Goal: Information Seeking & Learning: Learn about a topic

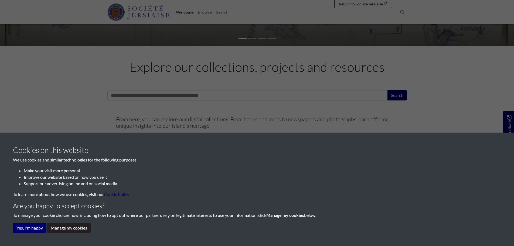
scroll to position [162, 0]
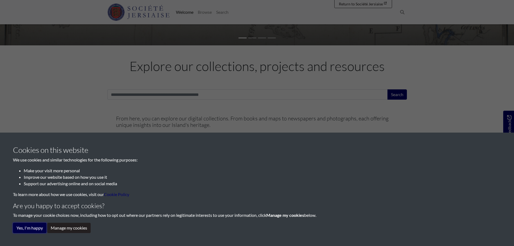
click at [38, 228] on button "Yes, I'm happy" at bounding box center [29, 228] width 33 height 10
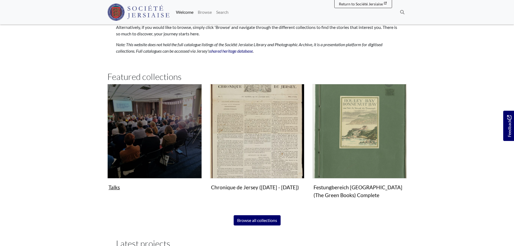
scroll to position [351, 0]
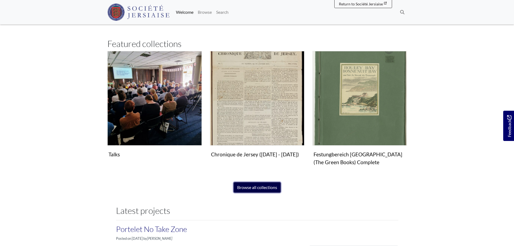
click at [256, 189] on link "Browse all collections" at bounding box center [257, 187] width 47 height 10
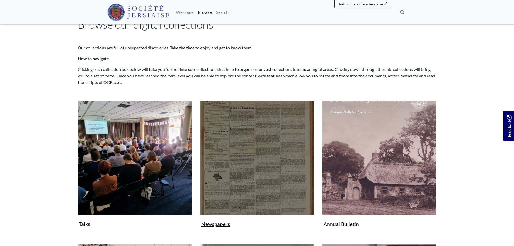
scroll to position [162, 0]
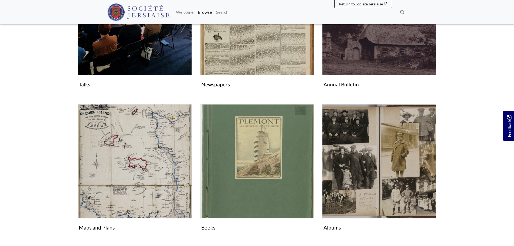
click at [347, 81] on figure "Annual Bulletin Collection" at bounding box center [379, 25] width 114 height 128
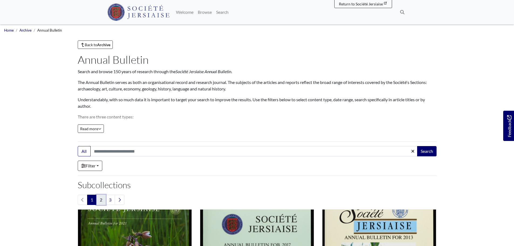
click at [101, 203] on link "2" at bounding box center [100, 200] width 9 height 10
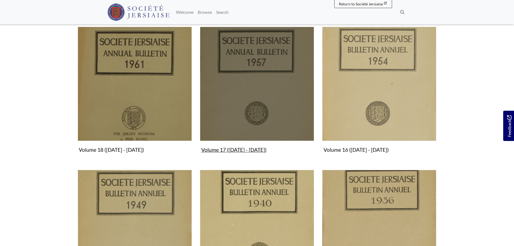
scroll to position [378, 0]
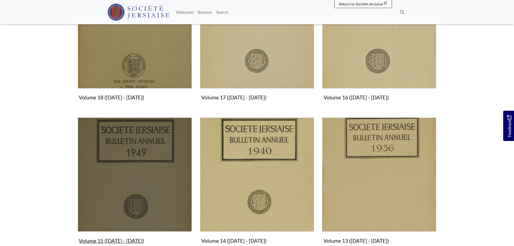
click at [150, 164] on img "Subcollection" at bounding box center [135, 174] width 114 height 114
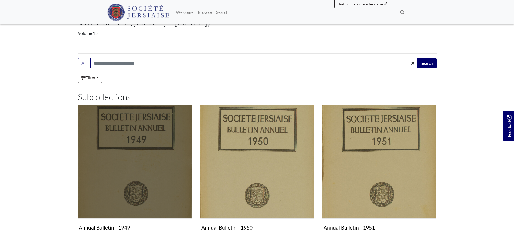
scroll to position [108, 0]
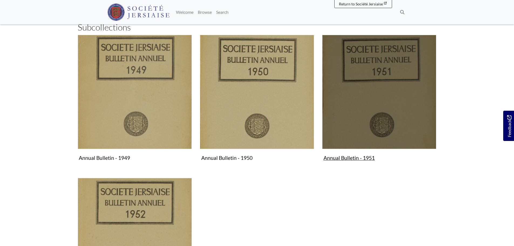
click at [365, 112] on img "Subcollection" at bounding box center [379, 92] width 114 height 114
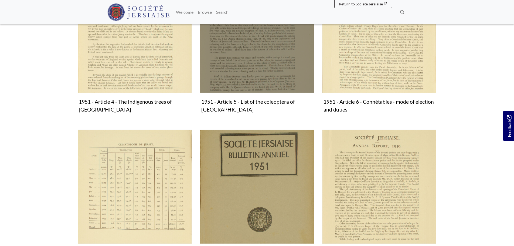
scroll to position [351, 0]
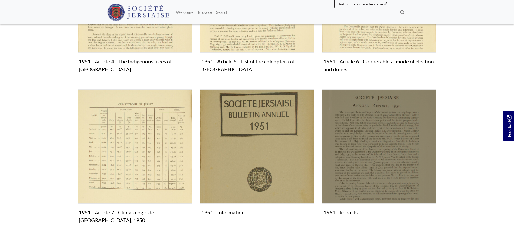
click at [346, 132] on img "Subcollection" at bounding box center [379, 146] width 114 height 114
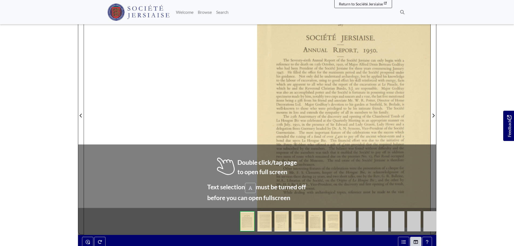
scroll to position [135, 0]
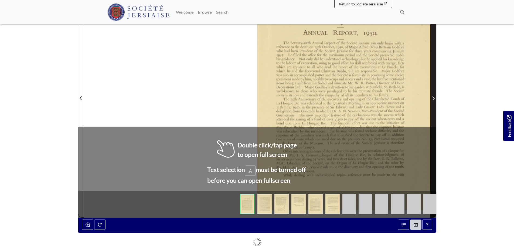
click at [431, 116] on span "Next Page" at bounding box center [433, 95] width 5 height 244
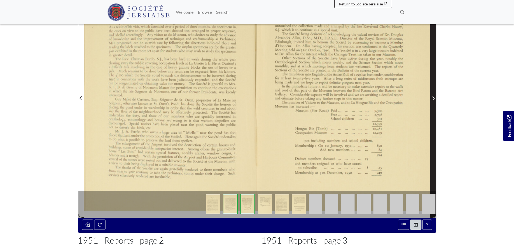
click at [431, 116] on span "Next Page" at bounding box center [433, 95] width 5 height 244
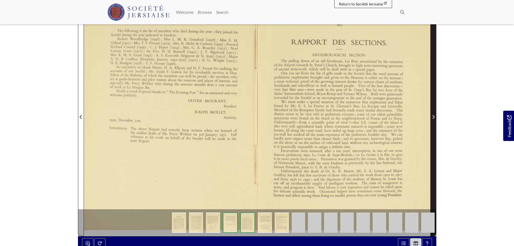
scroll to position [108, 0]
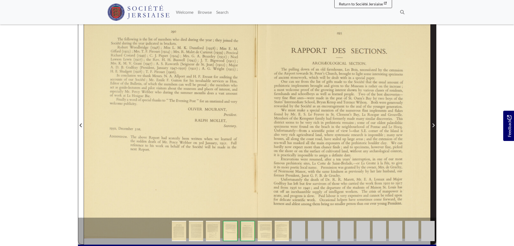
click at [431, 116] on span "Next Page" at bounding box center [433, 122] width 5 height 244
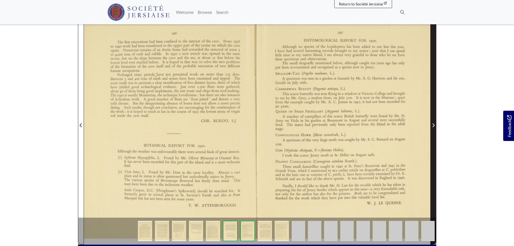
click at [431, 116] on span "Next Page" at bounding box center [433, 122] width 5 height 244
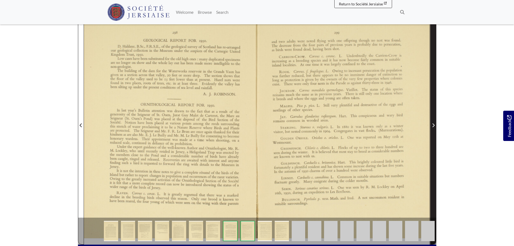
click at [431, 116] on span "Next Page" at bounding box center [433, 122] width 5 height 244
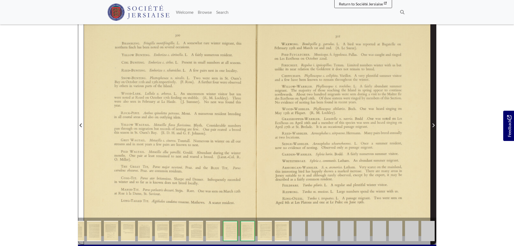
click at [431, 116] on span "Next Page" at bounding box center [433, 122] width 5 height 244
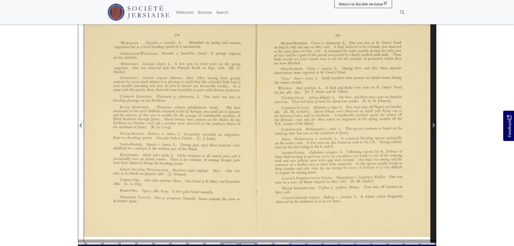
click at [431, 116] on span "Next Page" at bounding box center [433, 122] width 5 height 244
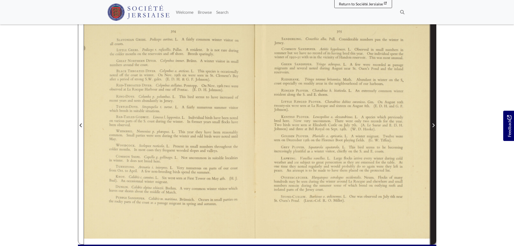
click at [431, 116] on span "Next Page" at bounding box center [433, 122] width 5 height 244
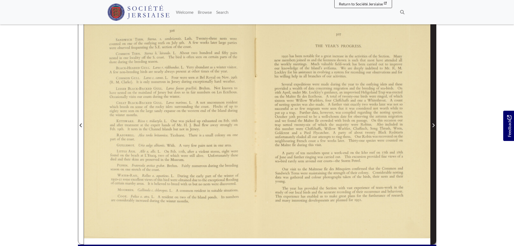
click at [431, 116] on span "Next Page" at bounding box center [433, 122] width 5 height 244
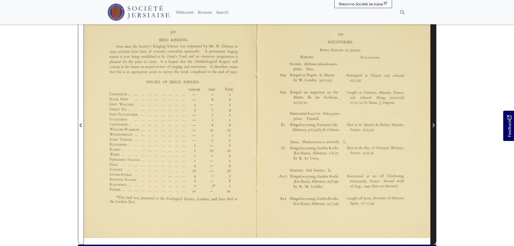
click at [431, 116] on span "Next Page" at bounding box center [433, 122] width 5 height 244
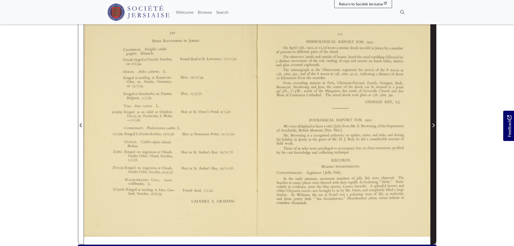
click at [431, 116] on span "Next Page" at bounding box center [433, 122] width 5 height 244
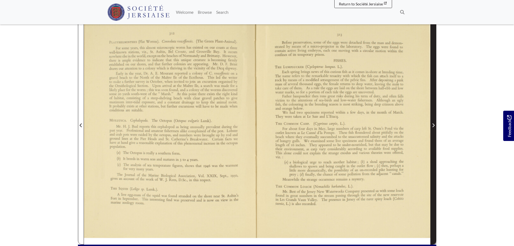
click at [431, 116] on span "Next Page" at bounding box center [433, 122] width 5 height 244
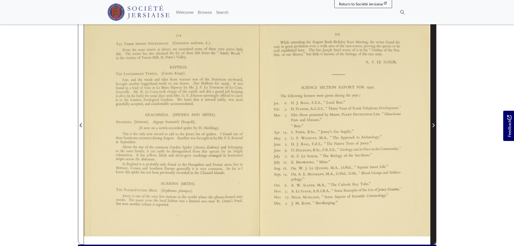
click at [431, 116] on span "Next Page" at bounding box center [433, 122] width 5 height 244
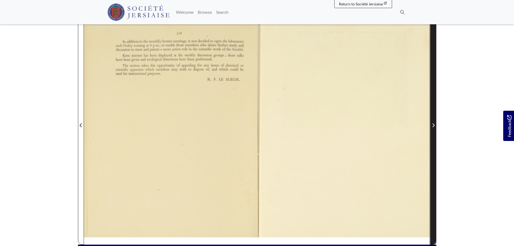
click at [431, 116] on span "Next Page" at bounding box center [433, 122] width 5 height 244
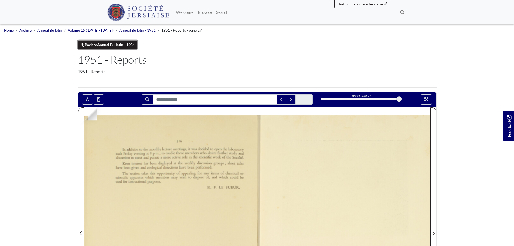
click at [96, 46] on link "Back to Annual Bulletin - 1951" at bounding box center [108, 44] width 60 height 8
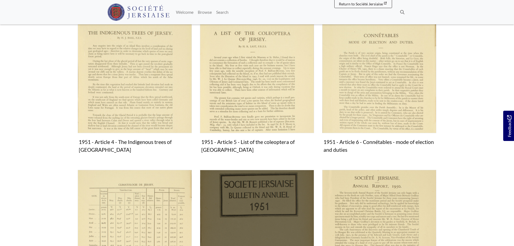
scroll to position [297, 0]
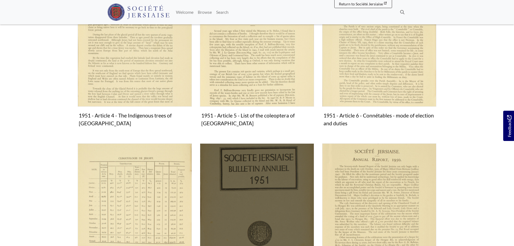
click at [231, 174] on img "Subcollection" at bounding box center [257, 200] width 114 height 114
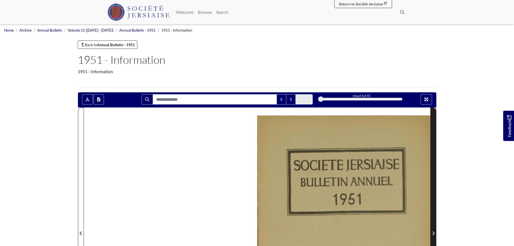
click at [434, 182] on span "Next Page" at bounding box center [433, 230] width 5 height 244
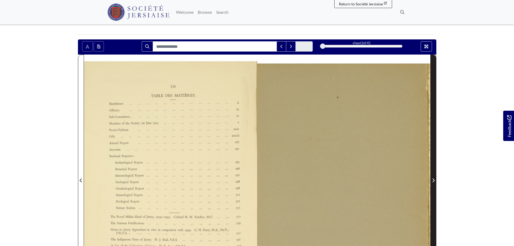
scroll to position [54, 0]
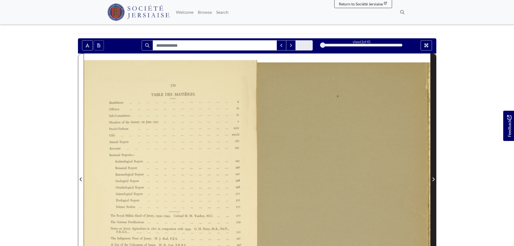
click at [434, 182] on span "Next Page" at bounding box center [433, 179] width 5 height 6
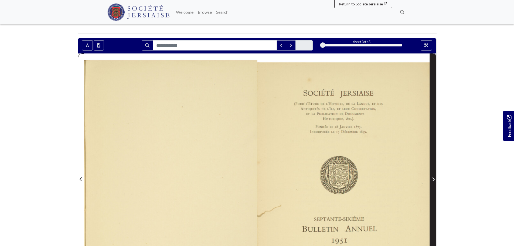
click at [434, 182] on span "Next Page" at bounding box center [433, 179] width 5 height 6
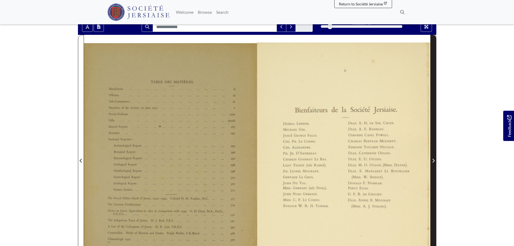
scroll to position [81, 0]
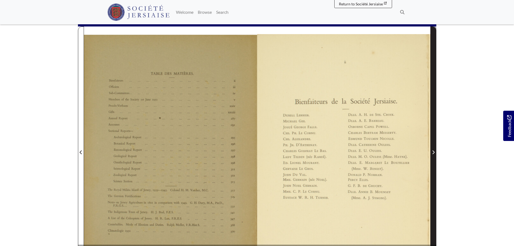
click at [434, 182] on span "Next Page" at bounding box center [433, 149] width 5 height 244
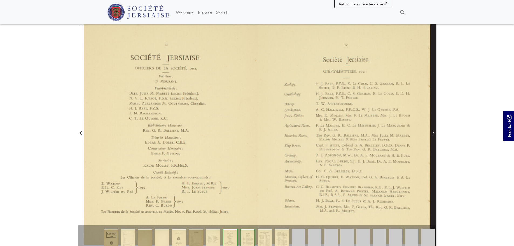
scroll to position [108, 0]
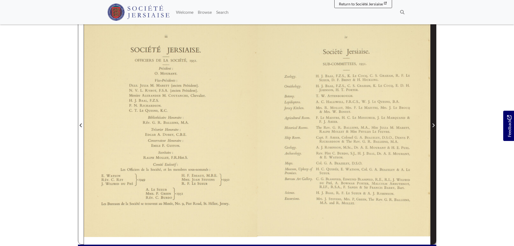
click at [434, 182] on span "Next Page" at bounding box center [433, 122] width 5 height 244
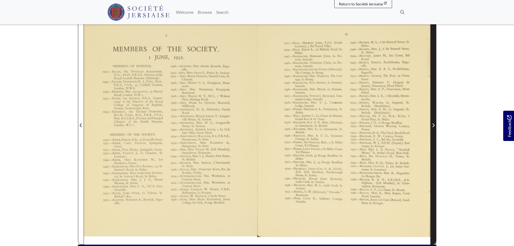
click at [434, 182] on span "Next Page" at bounding box center [433, 122] width 5 height 244
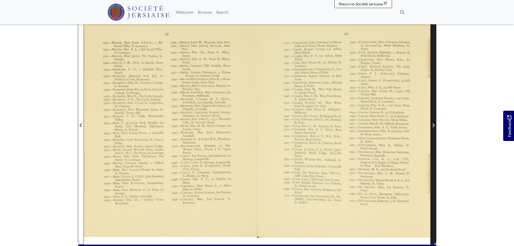
click at [434, 182] on span "Next Page" at bounding box center [433, 122] width 5 height 244
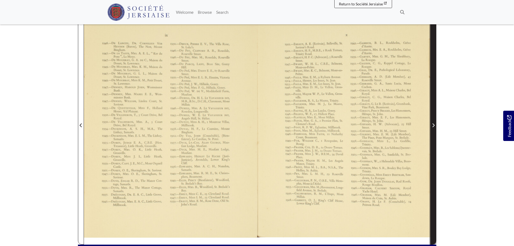
click at [434, 182] on span "Next Page" at bounding box center [433, 122] width 5 height 244
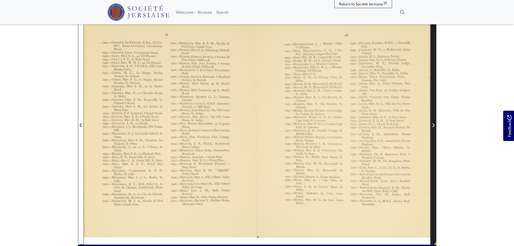
click at [434, 182] on span "Next Page" at bounding box center [433, 122] width 5 height 244
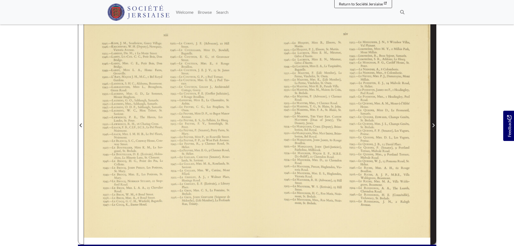
click at [434, 182] on span "Next Page" at bounding box center [433, 122] width 5 height 244
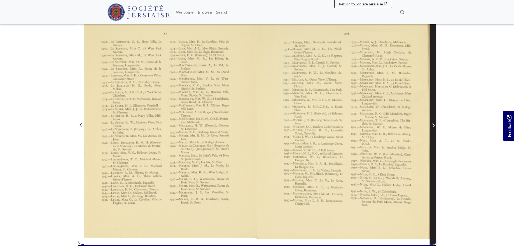
click at [434, 182] on span "Next Page" at bounding box center [433, 122] width 5 height 244
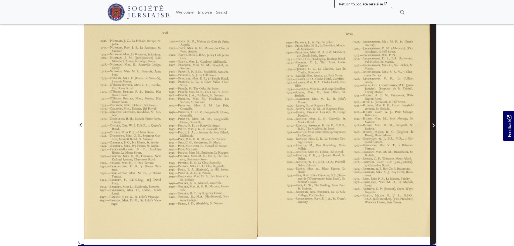
click at [434, 182] on span "Next Page" at bounding box center [433, 122] width 5 height 244
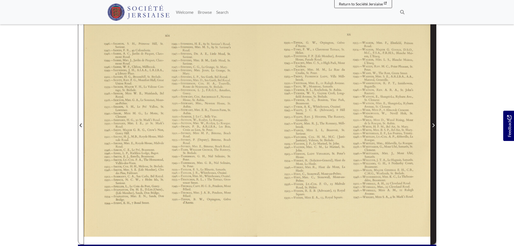
click at [434, 182] on span "Next Page" at bounding box center [433, 122] width 5 height 244
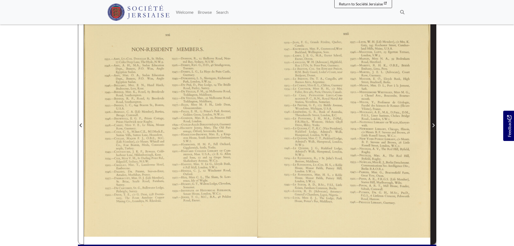
click at [434, 182] on span "Next Page" at bounding box center [433, 122] width 5 height 244
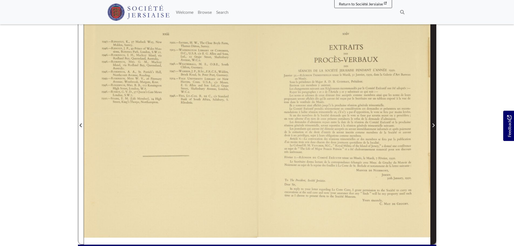
click at [434, 182] on span "Next Page" at bounding box center [433, 122] width 5 height 244
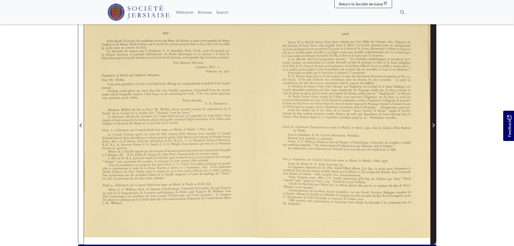
click at [434, 182] on span "Next Page" at bounding box center [433, 122] width 5 height 244
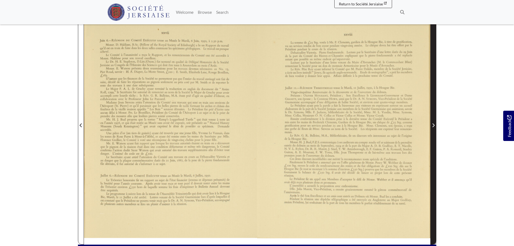
click at [434, 182] on span "Next Page" at bounding box center [433, 122] width 5 height 244
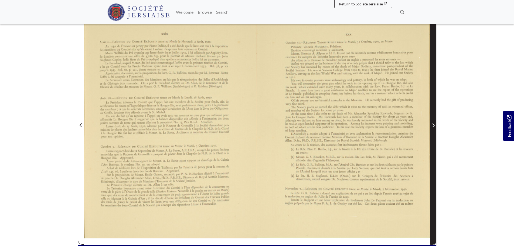
click at [434, 182] on span "Next Page" at bounding box center [433, 122] width 5 height 244
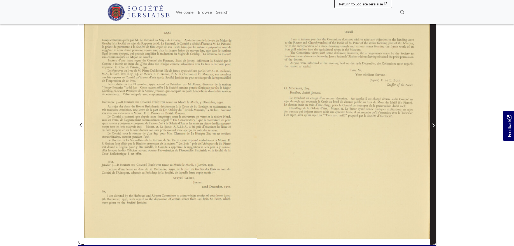
click at [434, 182] on span "Next Page" at bounding box center [433, 122] width 5 height 244
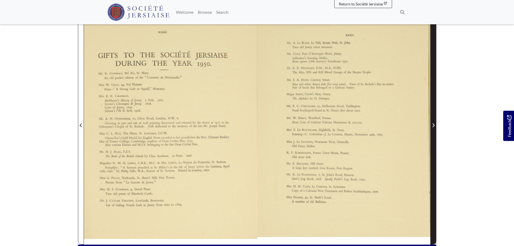
click at [434, 110] on span "Next Page" at bounding box center [433, 122] width 5 height 244
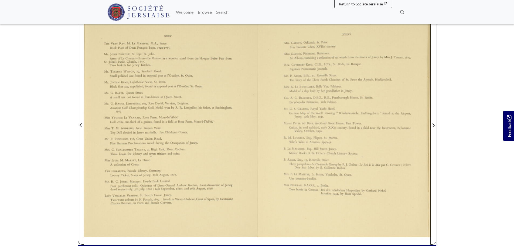
click at [186, 97] on div at bounding box center [170, 121] width 173 height 245
